Goal: Information Seeking & Learning: Learn about a topic

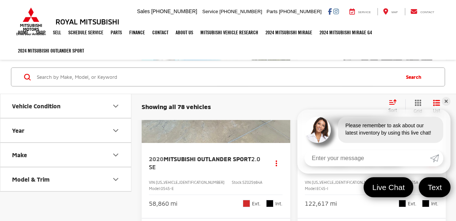
scroll to position [110, 0]
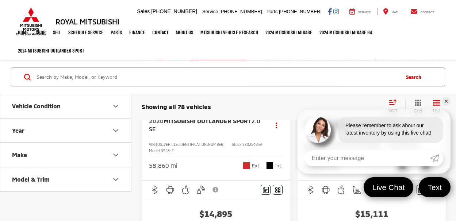
click at [114, 131] on icon "Year" at bounding box center [115, 130] width 9 height 9
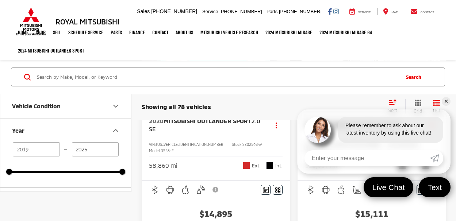
click at [89, 152] on input "2025" at bounding box center [95, 149] width 47 height 14
click at [94, 150] on input "2025" at bounding box center [95, 149] width 47 height 14
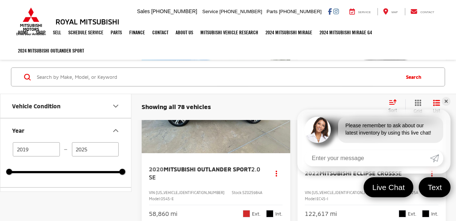
scroll to position [73, 0]
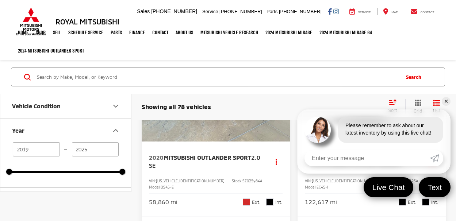
click at [445, 103] on link "✕" at bounding box center [446, 101] width 9 height 9
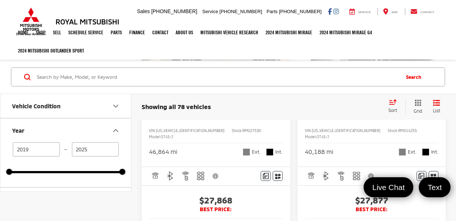
scroll to position [1059, 0]
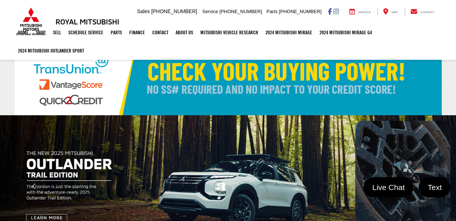
click at [223, 46] on ul "Home Shop Shop New Vehicles Pre-Owned Vehicles New Specials Demo Specials Sell …" at bounding box center [228, 41] width 427 height 37
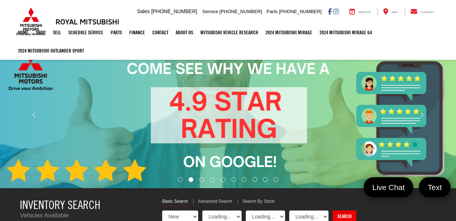
select select "Mitsubishi"
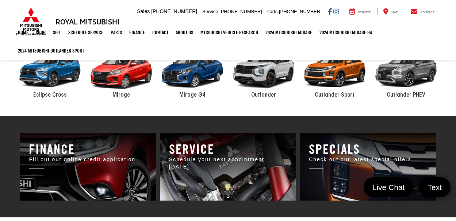
scroll to position [289, 0]
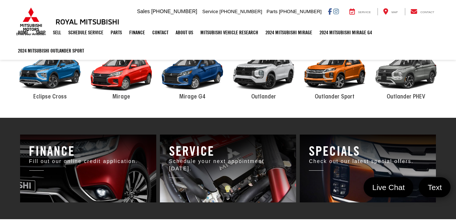
click at [265, 95] on span "Outlander" at bounding box center [263, 97] width 25 height 6
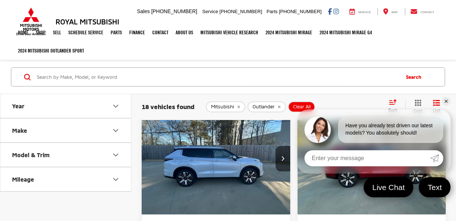
click at [445, 103] on link "✕" at bounding box center [446, 101] width 9 height 9
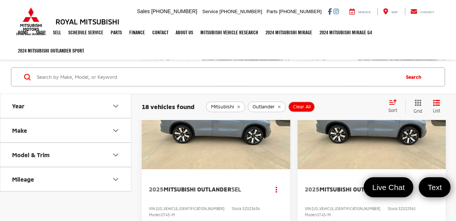
scroll to position [475, 0]
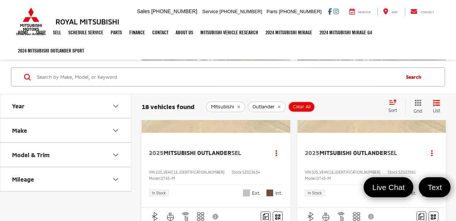
click at [338, 149] on span "Mitsubishi Outlander" at bounding box center [354, 152] width 68 height 7
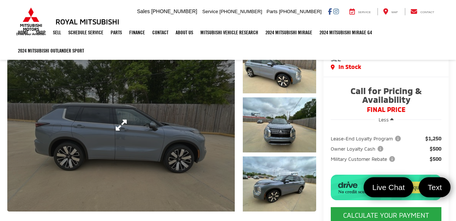
scroll to position [73, 0]
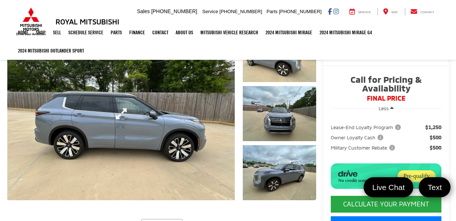
click at [163, 123] on link "Expand Photo 0" at bounding box center [121, 113] width 228 height 173
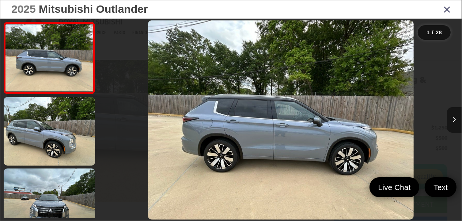
click at [453, 120] on icon "Next image" at bounding box center [454, 119] width 3 height 5
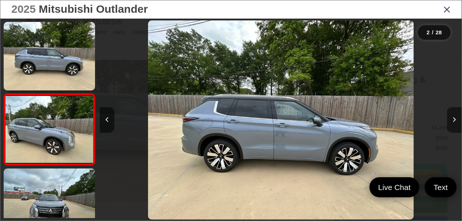
scroll to position [30, 0]
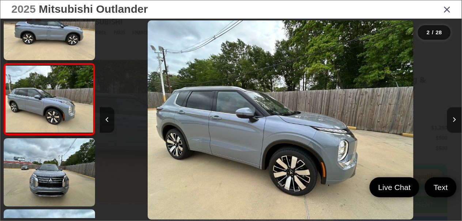
click at [453, 120] on icon "Next image" at bounding box center [454, 119] width 3 height 5
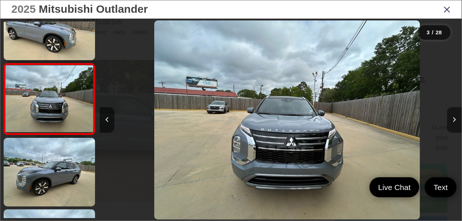
scroll to position [0, 723]
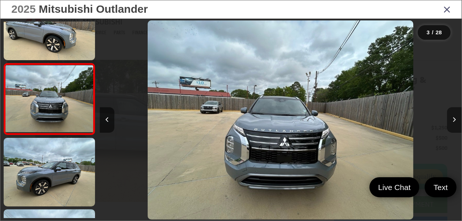
click at [453, 120] on icon "Next image" at bounding box center [454, 119] width 3 height 5
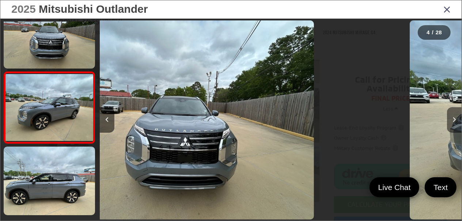
scroll to position [174, 0]
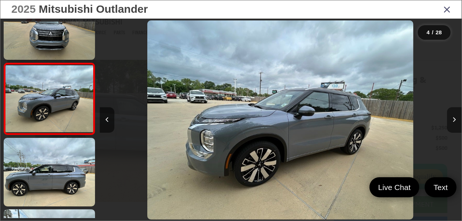
click at [453, 120] on icon "Next image" at bounding box center [454, 119] width 3 height 5
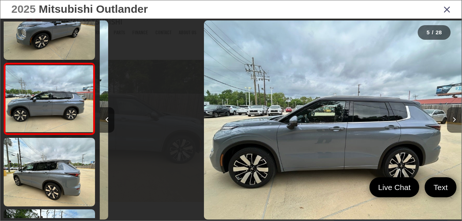
scroll to position [0, 1447]
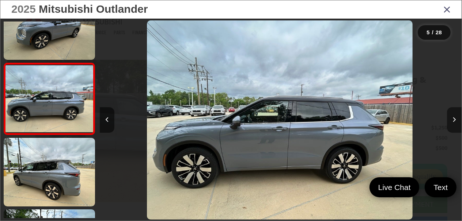
click at [453, 120] on icon "Next image" at bounding box center [454, 119] width 3 height 5
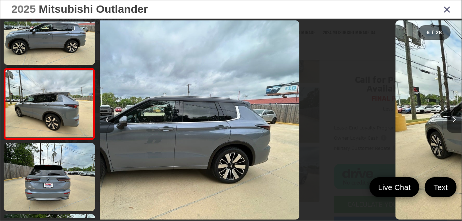
scroll to position [317, 0]
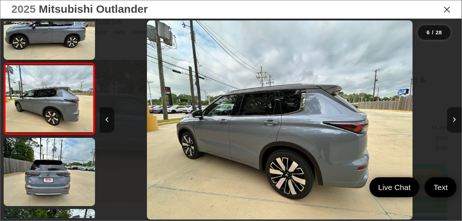
click at [453, 120] on icon "Next image" at bounding box center [454, 119] width 3 height 5
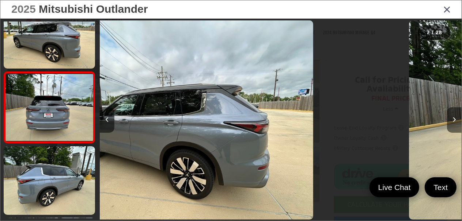
scroll to position [388, 0]
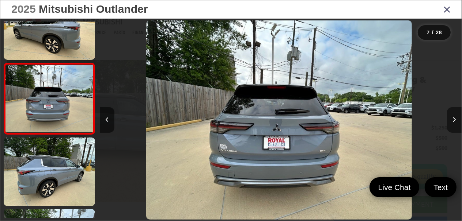
click at [453, 120] on icon "Next image" at bounding box center [454, 119] width 3 height 5
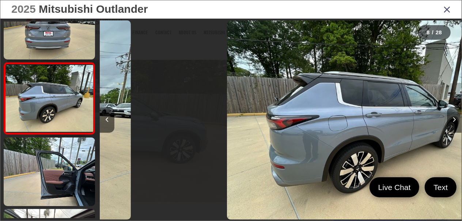
scroll to position [0, 2532]
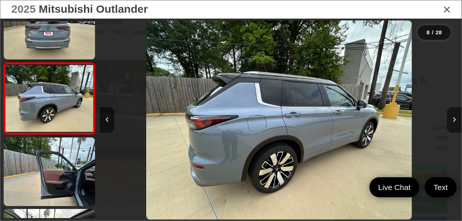
click at [453, 120] on icon "Next image" at bounding box center [454, 119] width 3 height 5
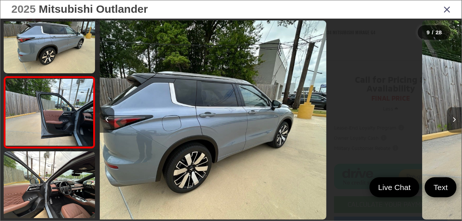
scroll to position [0, 0]
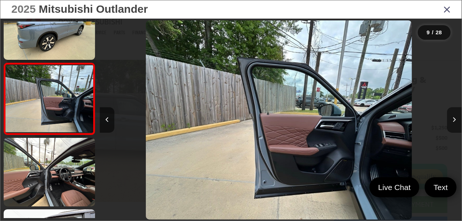
click at [453, 120] on icon "Next image" at bounding box center [454, 119] width 3 height 5
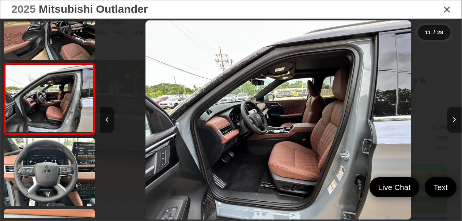
click at [453, 120] on icon "Next image" at bounding box center [454, 119] width 3 height 5
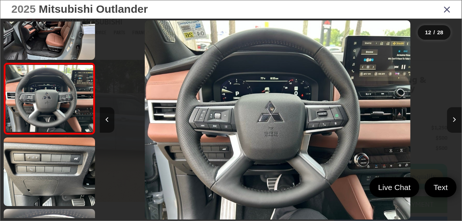
click at [453, 120] on icon "Next image" at bounding box center [454, 119] width 3 height 5
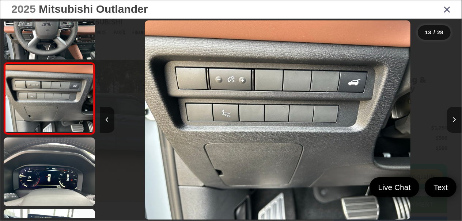
click at [453, 120] on icon "Next image" at bounding box center [454, 119] width 3 height 5
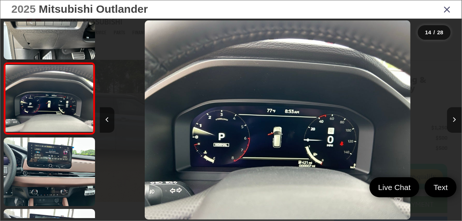
click at [453, 120] on icon "Next image" at bounding box center [454, 119] width 3 height 5
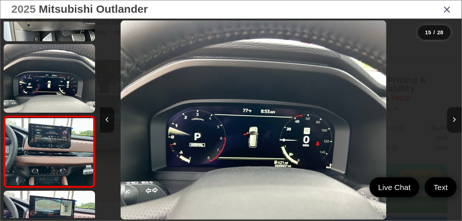
click at [453, 120] on icon "Next image" at bounding box center [454, 119] width 3 height 5
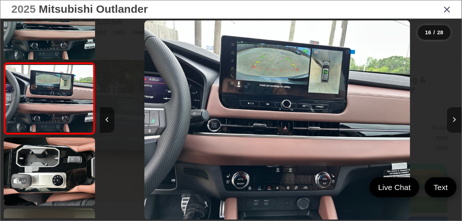
click at [453, 120] on icon "Next image" at bounding box center [454, 119] width 3 height 5
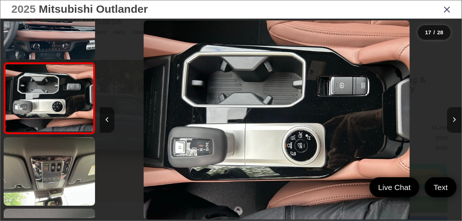
click at [453, 120] on icon "Next image" at bounding box center [454, 119] width 3 height 5
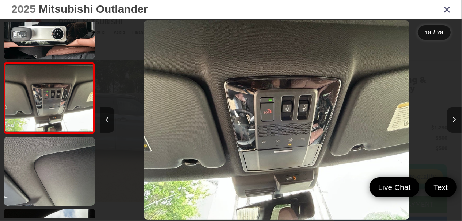
click at [453, 120] on icon "Next image" at bounding box center [454, 119] width 3 height 5
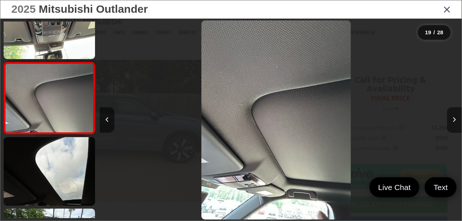
click at [453, 120] on icon "Next image" at bounding box center [454, 119] width 3 height 5
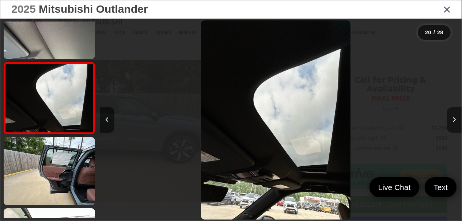
click at [453, 120] on icon "Next image" at bounding box center [454, 119] width 3 height 5
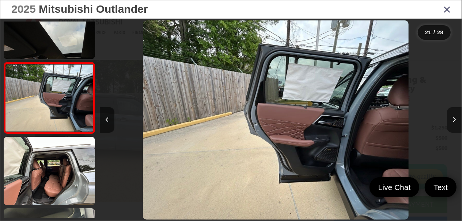
click at [453, 120] on icon "Next image" at bounding box center [454, 119] width 3 height 5
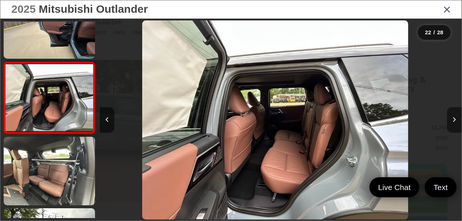
click at [453, 120] on icon "Next image" at bounding box center [454, 119] width 3 height 5
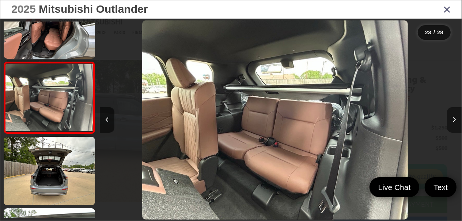
click at [453, 120] on icon "Next image" at bounding box center [454, 119] width 3 height 5
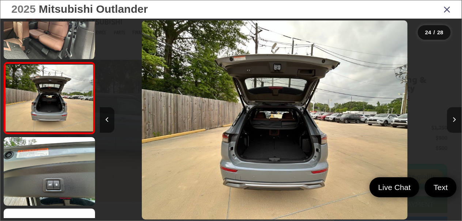
click at [451, 124] on button "Next image" at bounding box center [454, 120] width 15 height 26
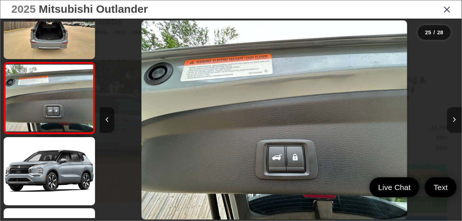
click at [450, 122] on button "Next image" at bounding box center [454, 120] width 15 height 26
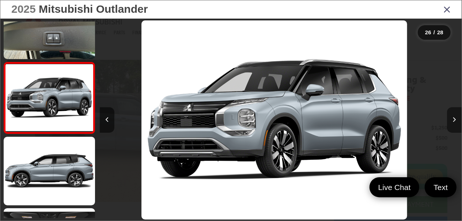
click at [450, 122] on button "Next image" at bounding box center [454, 120] width 15 height 26
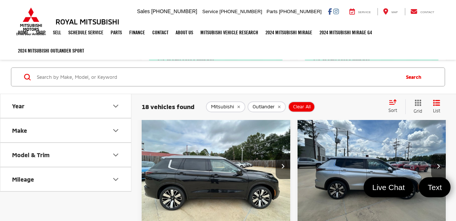
scroll to position [1169, 0]
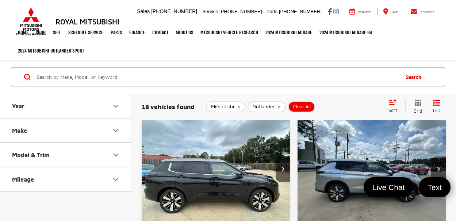
click at [439, 167] on icon "Next image" at bounding box center [438, 169] width 3 height 5
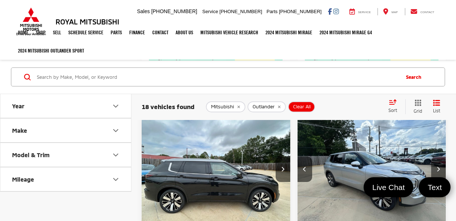
click at [439, 167] on icon "Next image" at bounding box center [438, 169] width 3 height 5
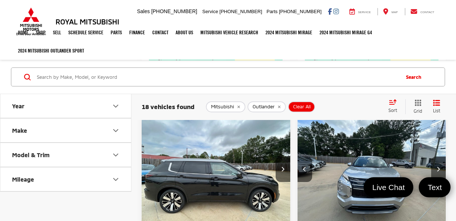
click at [439, 167] on icon "Next image" at bounding box center [438, 169] width 3 height 5
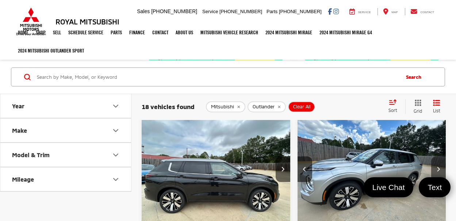
click at [439, 167] on icon "Next image" at bounding box center [438, 169] width 3 height 5
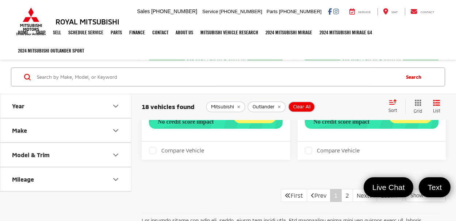
scroll to position [2265, 0]
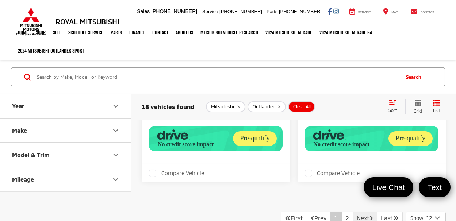
click at [358, 212] on link "Next" at bounding box center [365, 218] width 24 height 13
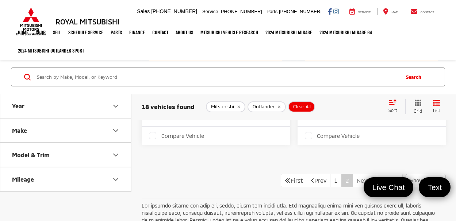
scroll to position [1096, 0]
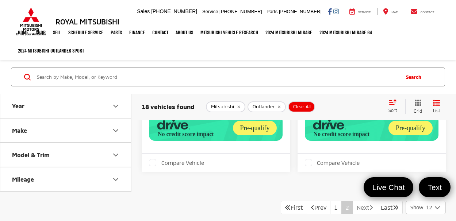
click at [354, 201] on link "Next" at bounding box center [365, 207] width 24 height 13
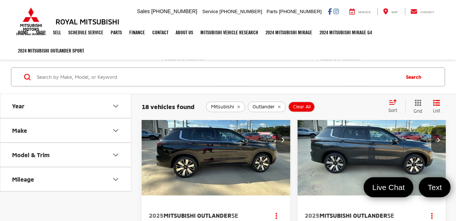
scroll to position [804, 0]
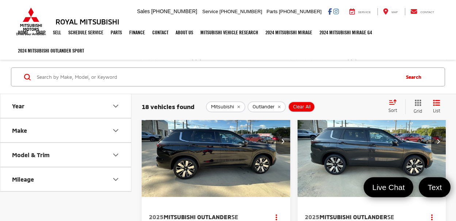
click at [243, 145] on img "2025 Mitsubishi Outlander SE 0" at bounding box center [216, 142] width 150 height 112
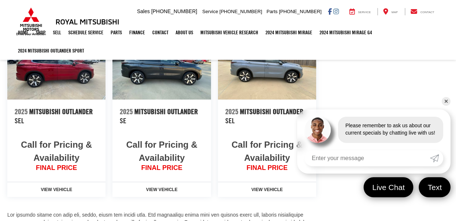
scroll to position [877, 0]
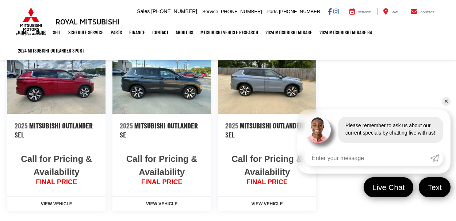
click at [174, 96] on img at bounding box center [162, 77] width 98 height 74
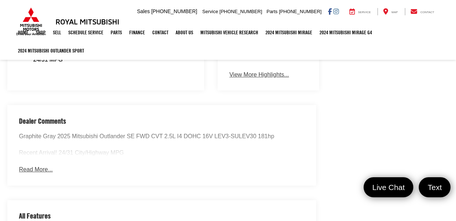
scroll to position [475, 0]
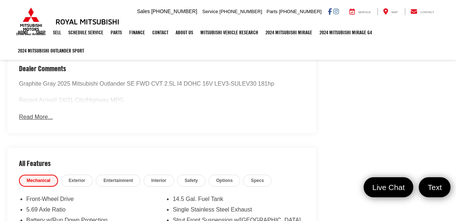
click at [38, 122] on button "Read More..." at bounding box center [36, 117] width 34 height 8
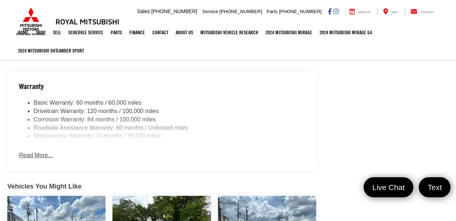
scroll to position [731, 0]
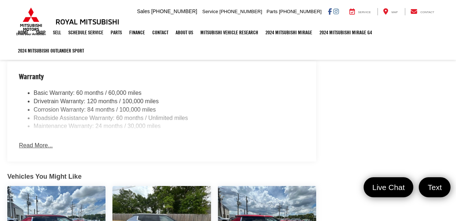
click at [45, 142] on button "Read More..." at bounding box center [36, 146] width 34 height 8
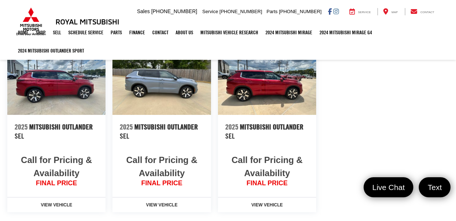
scroll to position [913, 0]
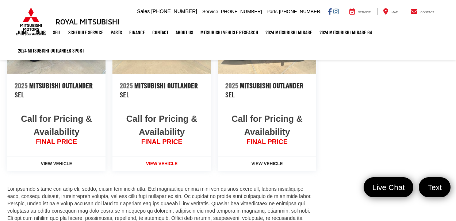
click at [162, 160] on p "View Vehicle" at bounding box center [162, 163] width 98 height 7
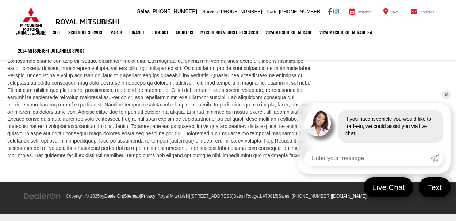
scroll to position [834, 0]
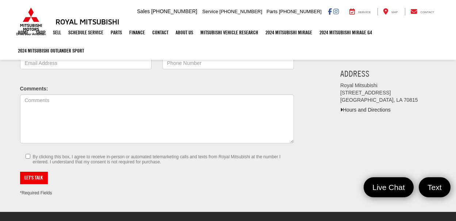
scroll to position [73, 0]
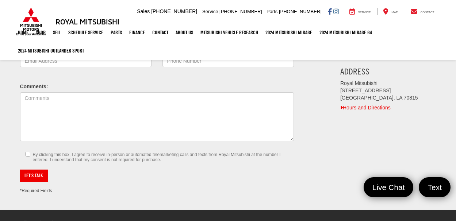
click at [350, 108] on link "Hours and Directions" at bounding box center [365, 108] width 50 height 6
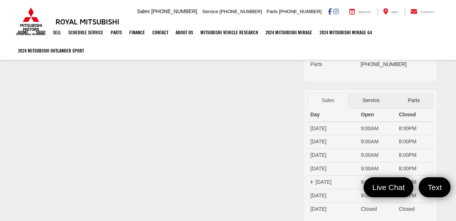
scroll to position [37, 0]
